Goal: Information Seeking & Learning: Understand process/instructions

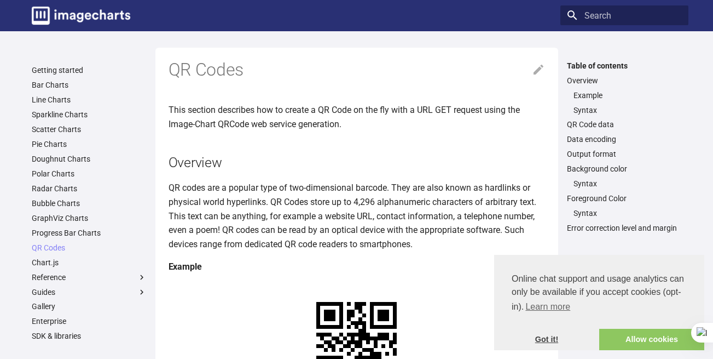
click at [542, 342] on link "Got it!" at bounding box center [546, 340] width 105 height 22
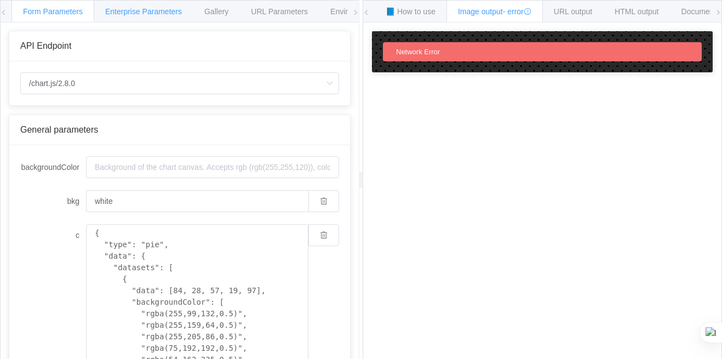
click at [141, 9] on span "Enterprise Parameters" at bounding box center [143, 11] width 77 height 9
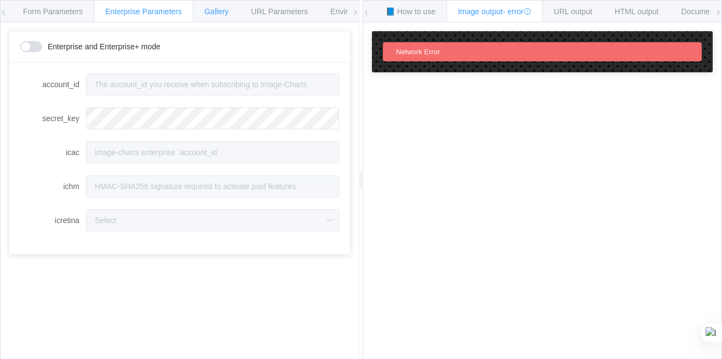
click at [222, 12] on span "Gallery" at bounding box center [216, 11] width 24 height 9
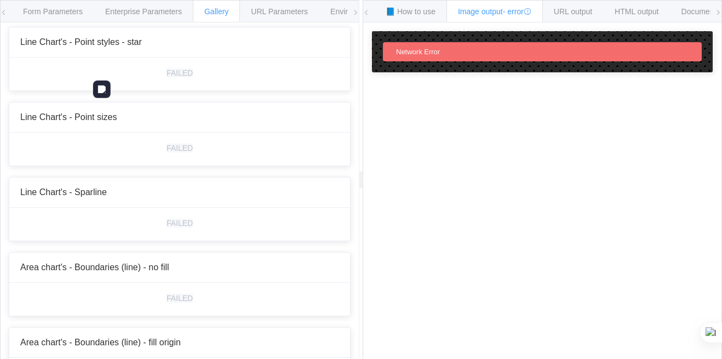
scroll to position [1697, 0]
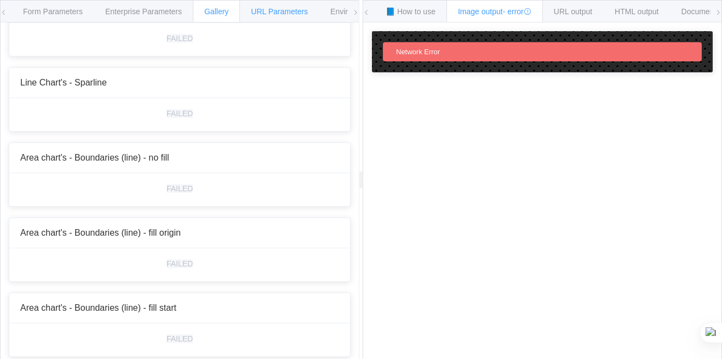
click at [269, 17] on div "URL Parameters" at bounding box center [279, 11] width 80 height 22
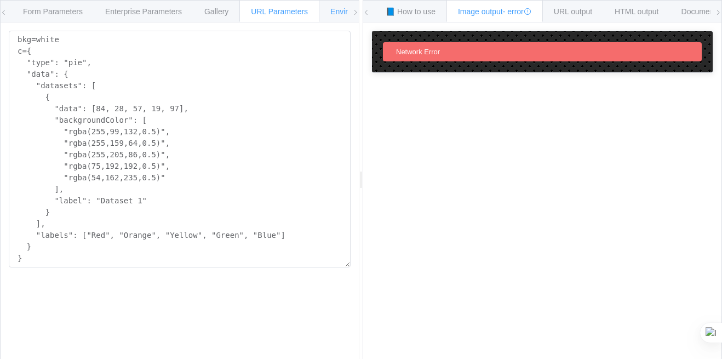
click at [342, 15] on span "Environments" at bounding box center [353, 11] width 47 height 9
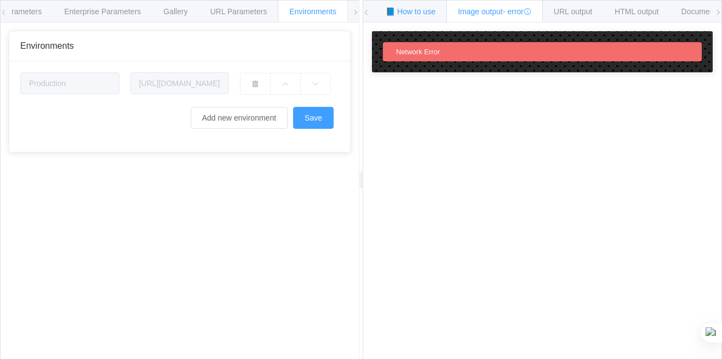
click at [411, 12] on span "📘 How to use" at bounding box center [410, 11] width 50 height 9
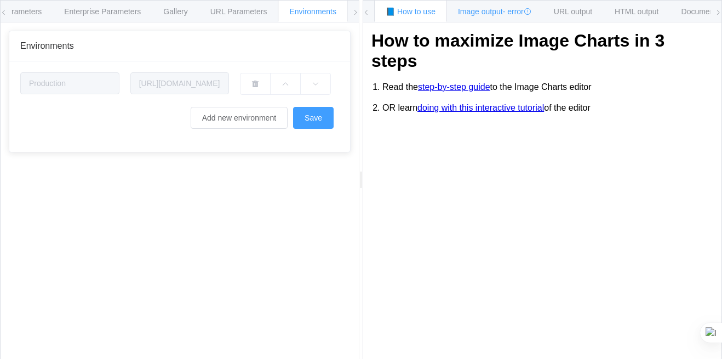
click at [471, 14] on span "Image output - error" at bounding box center [494, 11] width 73 height 9
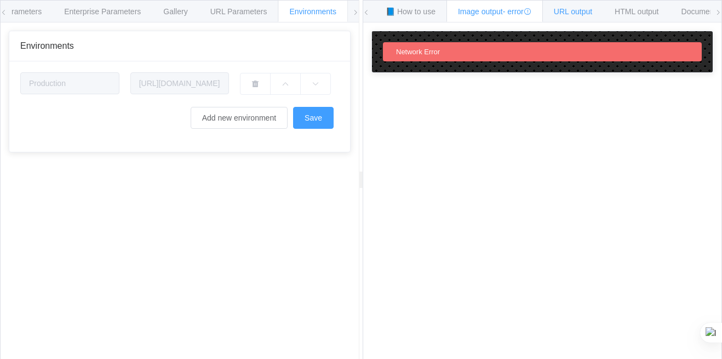
click at [583, 16] on div "URL output" at bounding box center [572, 11] width 61 height 22
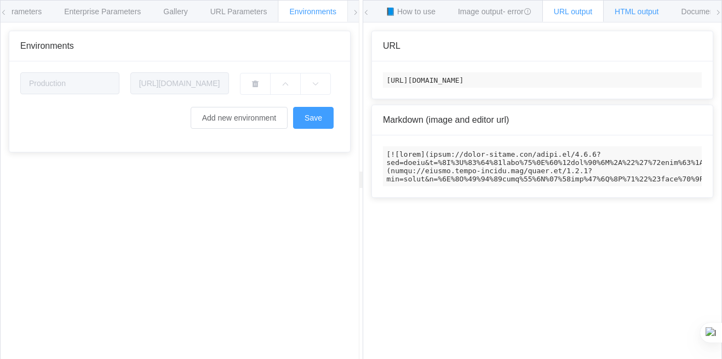
click at [633, 10] on span "HTML output" at bounding box center [636, 11] width 44 height 9
